Goal: Navigation & Orientation: Find specific page/section

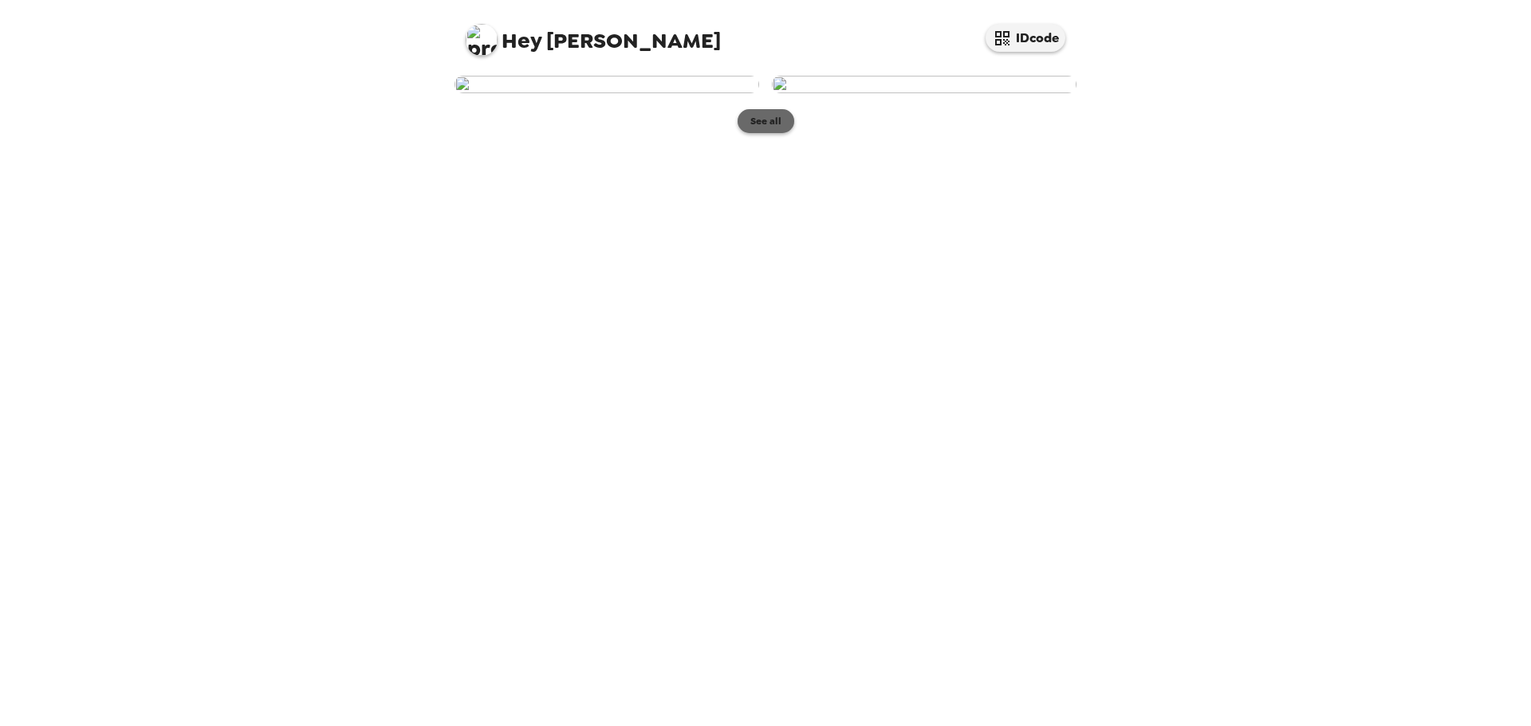
click at [762, 133] on button "See all" at bounding box center [765, 121] width 57 height 24
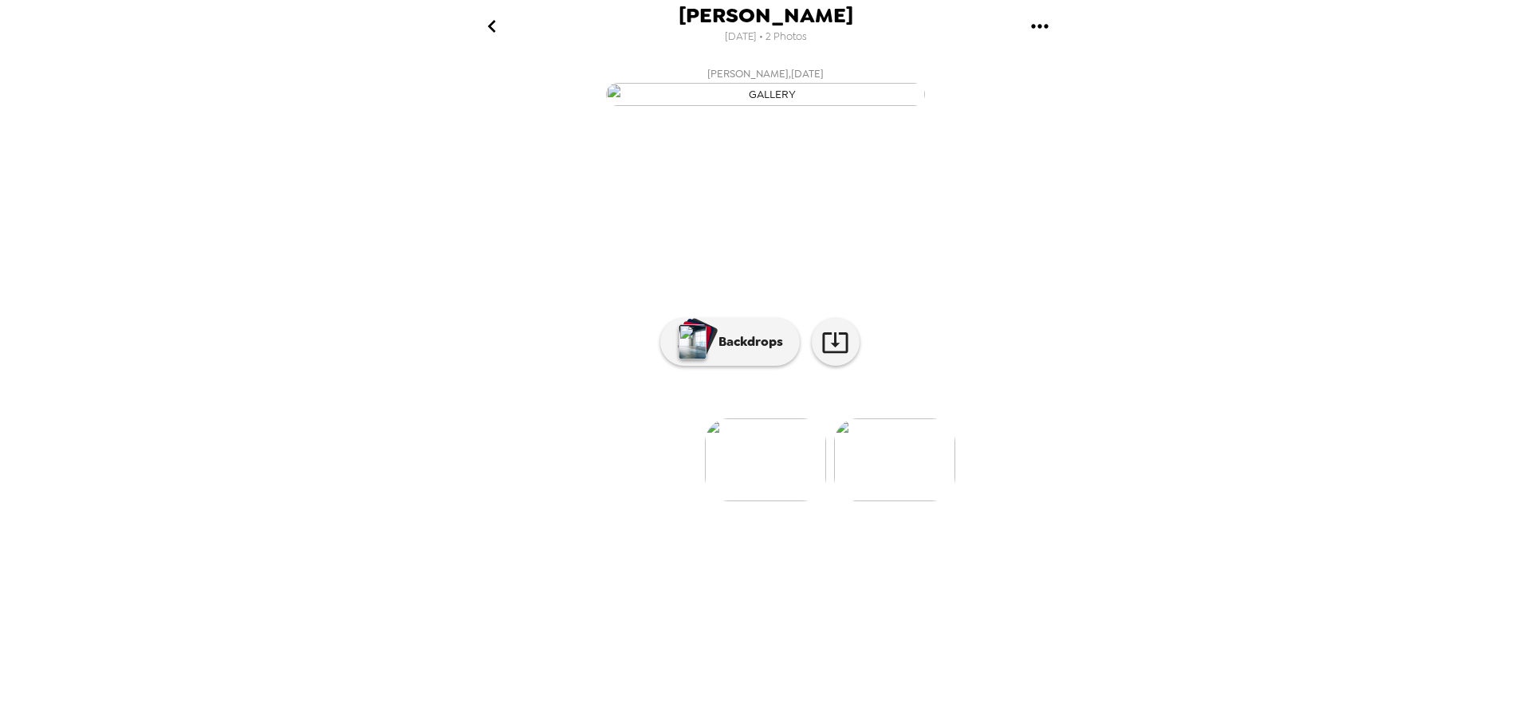
click at [1035, 26] on icon "gallery menu" at bounding box center [1039, 26] width 17 height 4
click at [494, 26] on div at bounding box center [765, 363] width 1531 height 726
click at [490, 26] on icon "go back" at bounding box center [491, 26] width 8 height 13
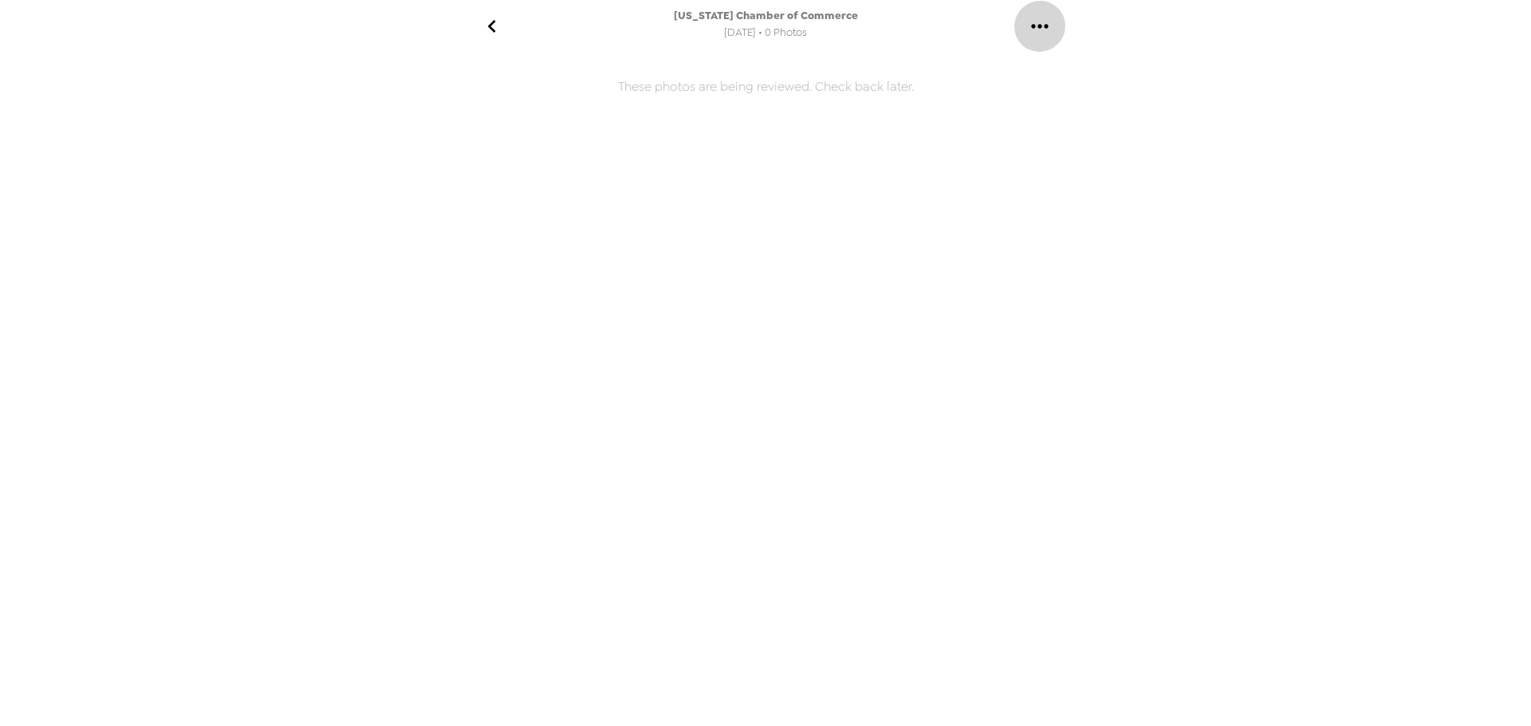
click at [1043, 25] on icon "gallery menu" at bounding box center [1040, 27] width 26 height 26
click at [1043, 25] on div at bounding box center [765, 363] width 1531 height 726
click at [500, 26] on icon "go back" at bounding box center [492, 27] width 26 height 26
